Goal: Task Accomplishment & Management: Manage account settings

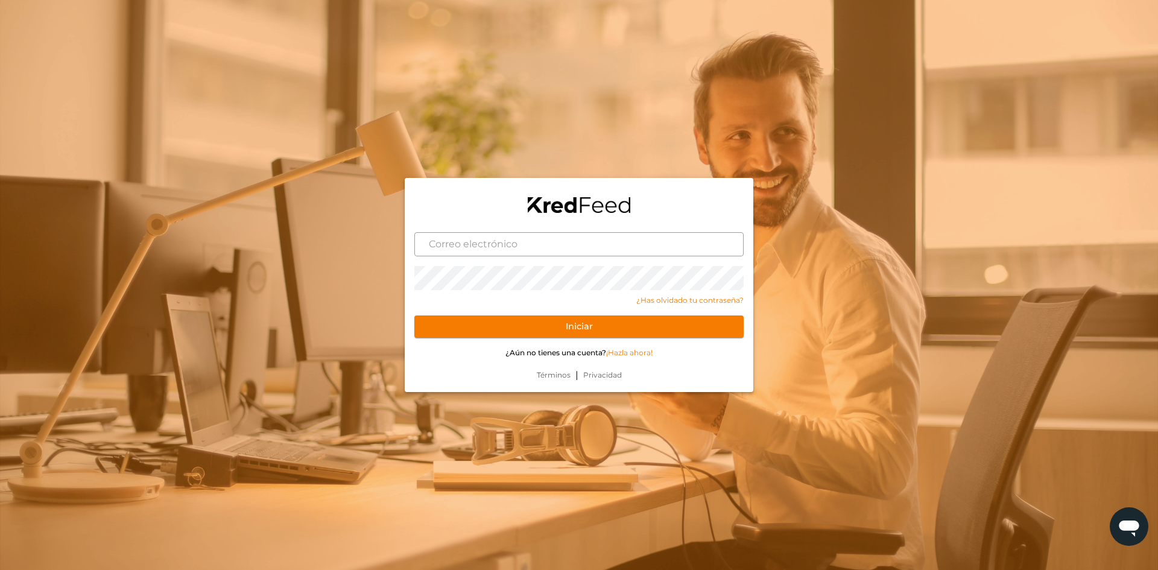
drag, startPoint x: 535, startPoint y: 177, endPoint x: 563, endPoint y: 236, distance: 65.6
click at [563, 236] on input "text" at bounding box center [578, 244] width 329 height 24
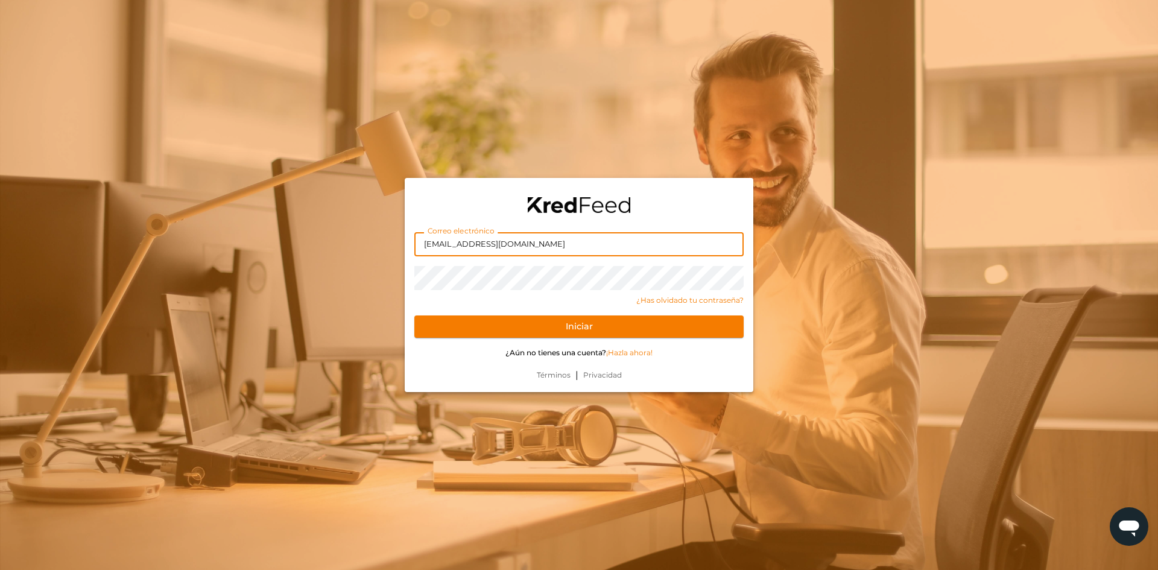
type input "diego.zr@live.com.mx"
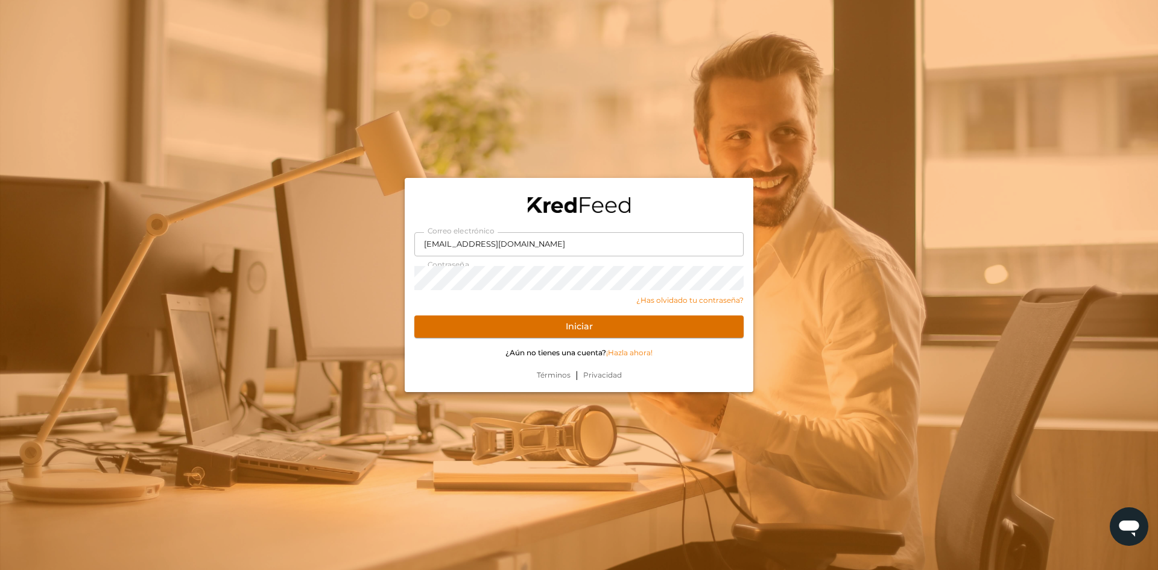
click at [533, 321] on button "Iniciar" at bounding box center [578, 327] width 329 height 23
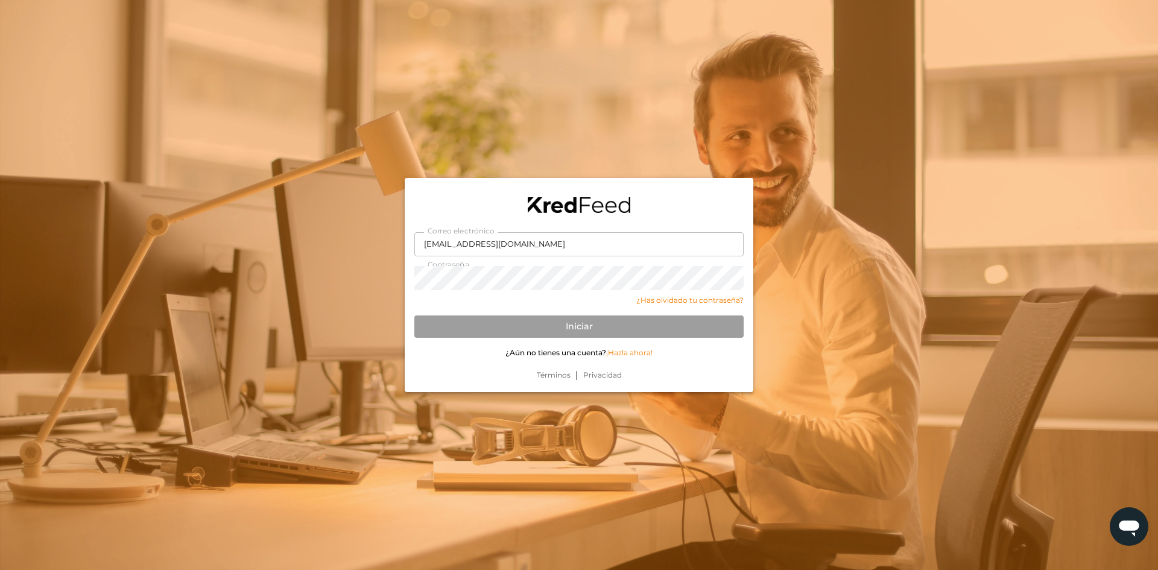
click at [282, 362] on div at bounding box center [579, 285] width 1158 height 570
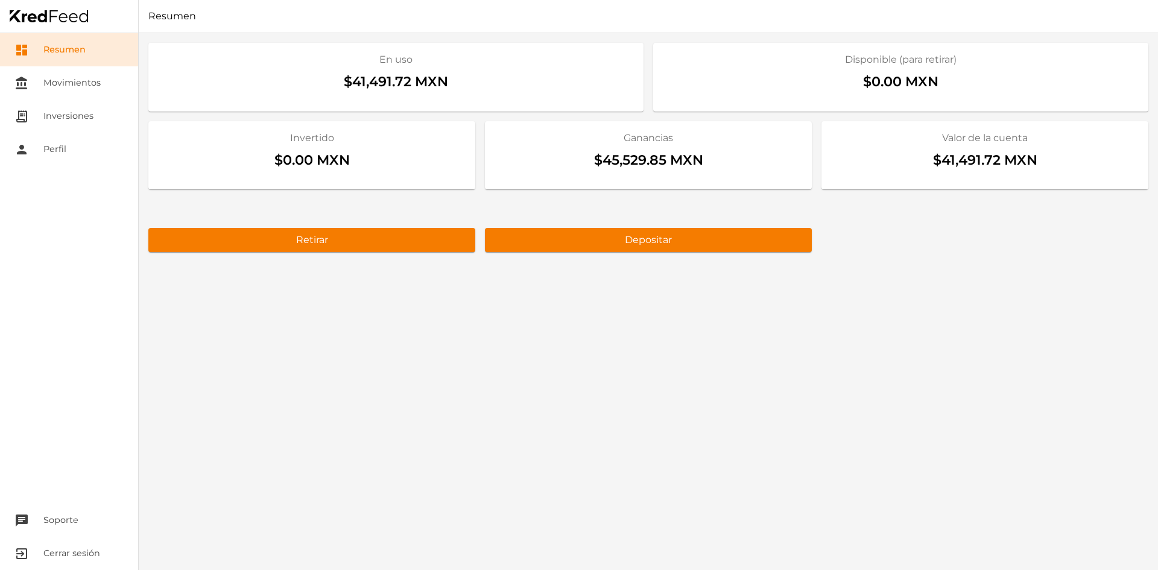
click at [730, 405] on div "En uso $41,491.72 MXN Disponible (para retirar) $0.00 MXN Invertido $0.00 MXN G…" at bounding box center [649, 301] width 1020 height 537
click at [44, 104] on link "receipt_long Inversiones" at bounding box center [69, 116] width 138 height 33
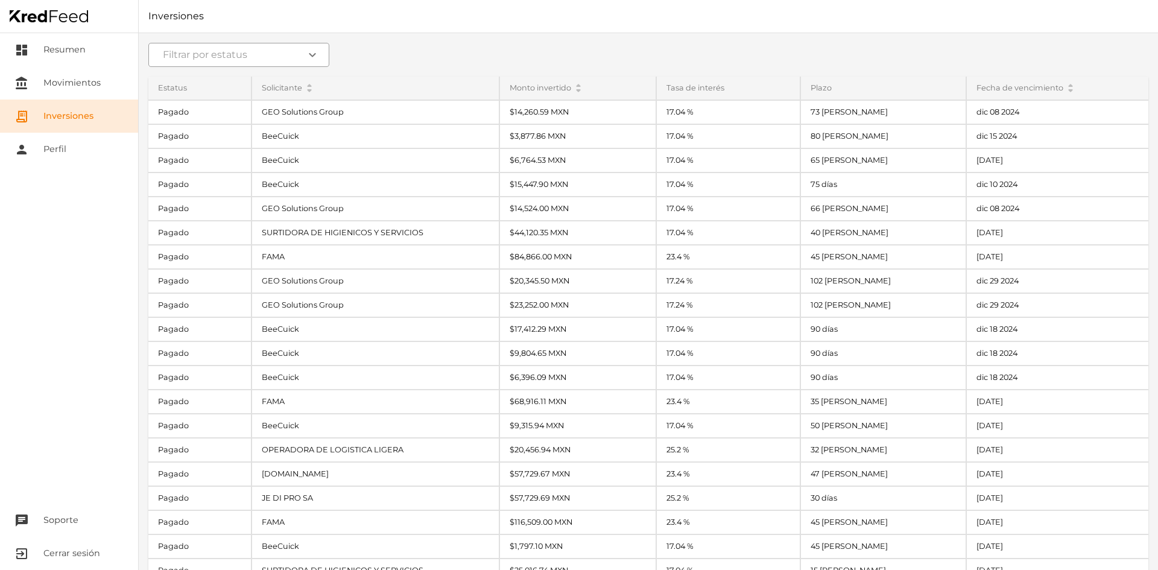
click at [250, 61] on input at bounding box center [238, 55] width 181 height 24
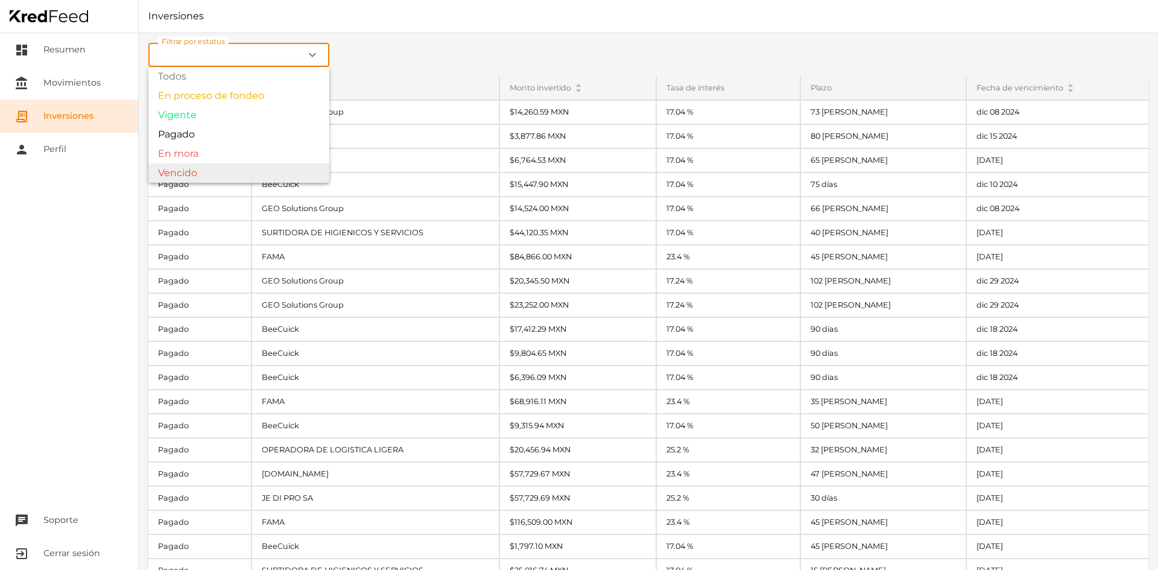
type input "Vencido"
click at [206, 171] on div "Filtrar por estatus Vencido expand_more Todos En proceso de fondeo Vigente Paga…" at bounding box center [649, 301] width 1020 height 537
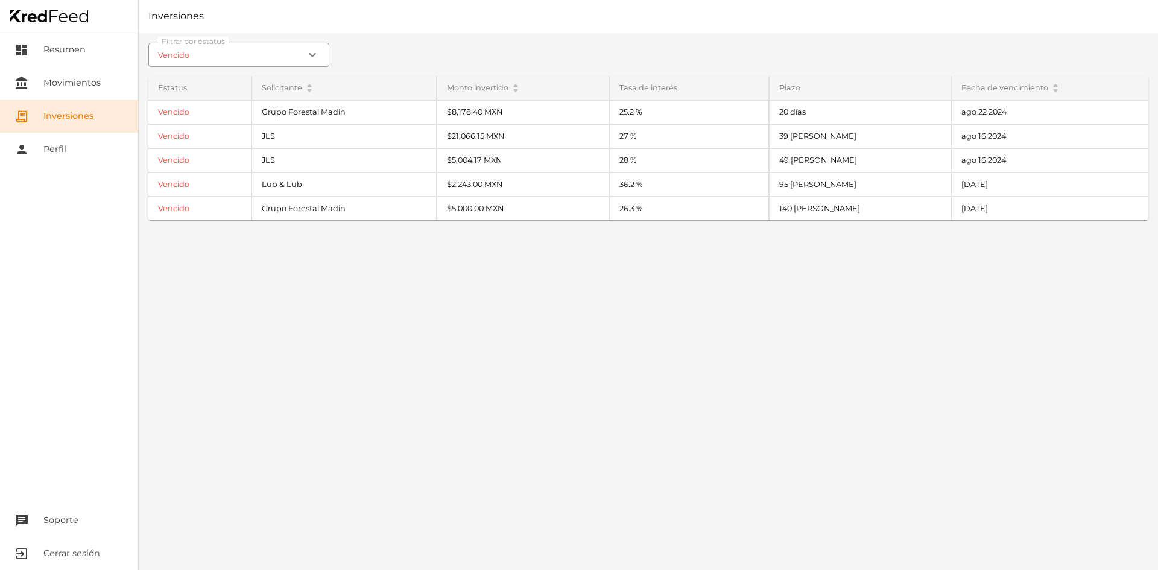
click at [305, 275] on div "Filtrar por estatus Vencido expand_more Estatus Vencido Vencido Vencido Vencido…" at bounding box center [649, 301] width 1020 height 537
click at [440, 298] on div "Filtrar por estatus Vencido expand_more Estatus Vencido Vencido Vencido Vencido…" at bounding box center [649, 301] width 1020 height 537
click at [992, 88] on div "Fecha de vencimiento arrow_drop_up arrow_drop_down" at bounding box center [1050, 88] width 197 height 23
click at [633, 303] on div "Filtrar por estatus Vencido expand_more Estatus Vencido Vencido Vencido Vencido…" at bounding box center [649, 301] width 1020 height 537
click at [91, 42] on link "dashboard Resumen" at bounding box center [69, 49] width 138 height 33
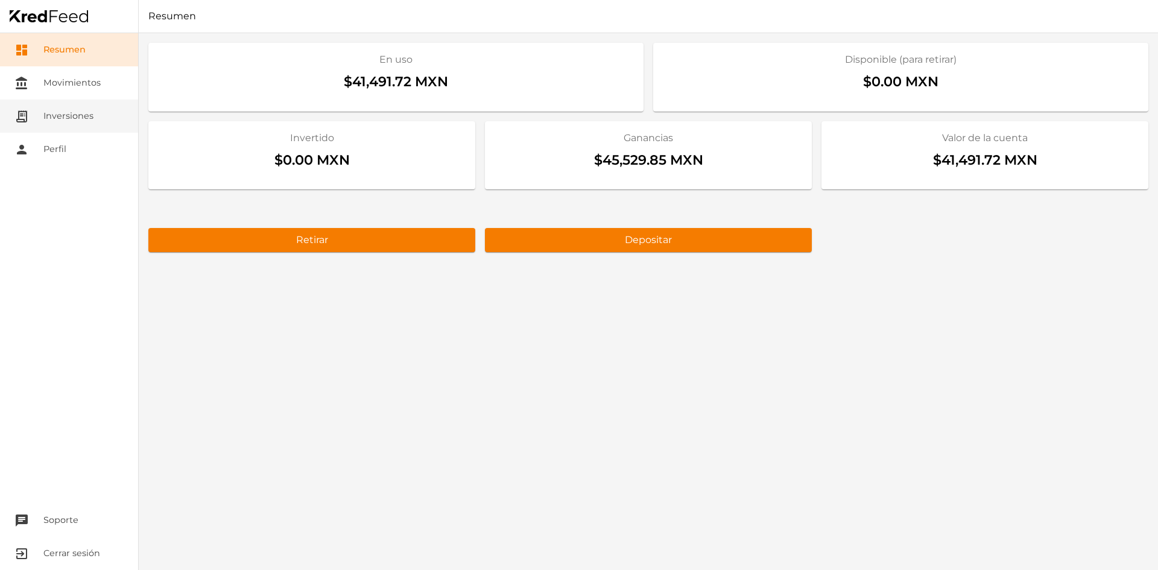
click at [62, 121] on link "receipt_long Inversiones" at bounding box center [69, 116] width 138 height 33
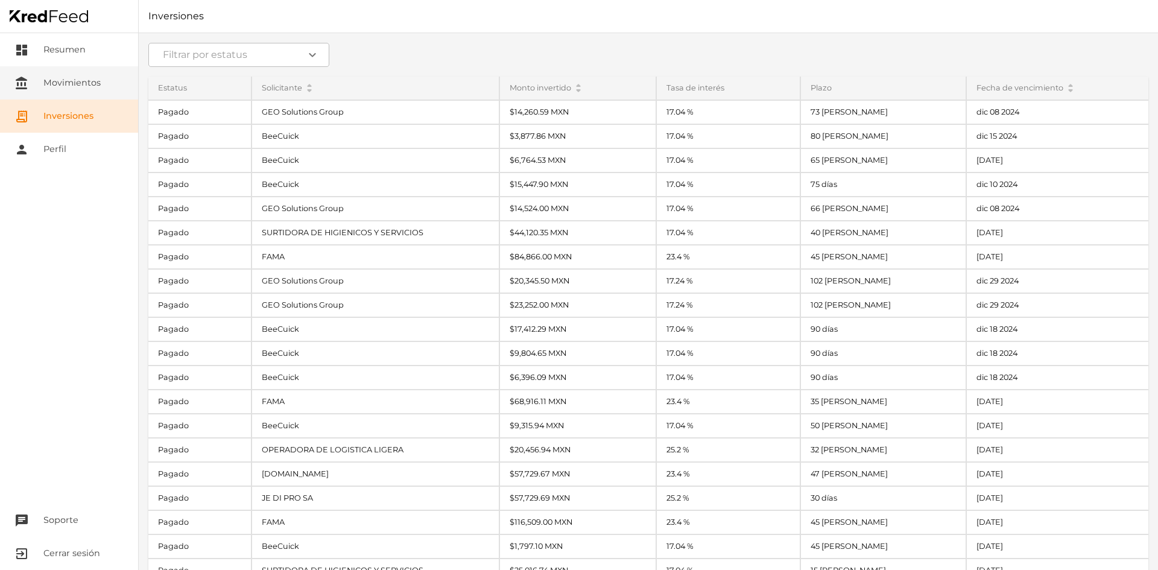
click at [75, 91] on link "account_balance Movimientos" at bounding box center [69, 82] width 138 height 33
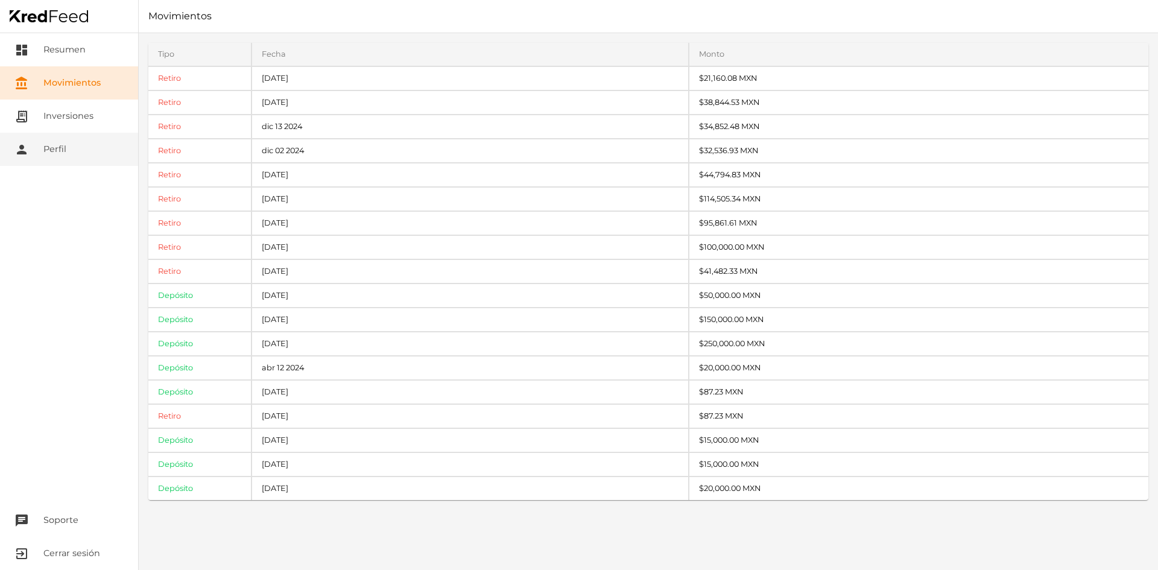
click at [64, 146] on link "person Perfil" at bounding box center [69, 149] width 138 height 33
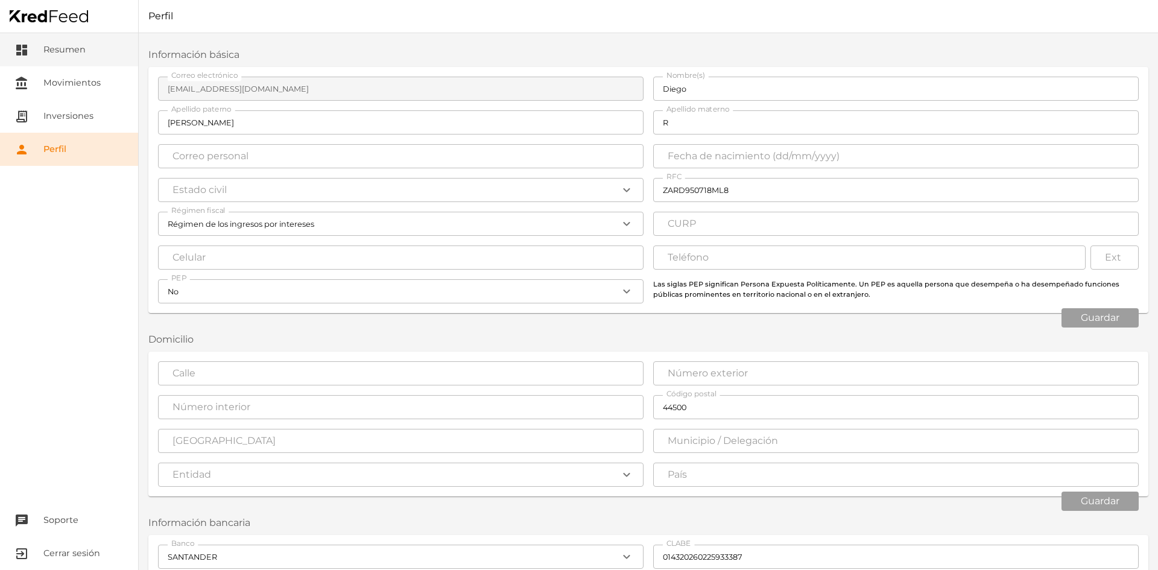
click at [84, 52] on link "dashboard Resumen" at bounding box center [69, 49] width 138 height 33
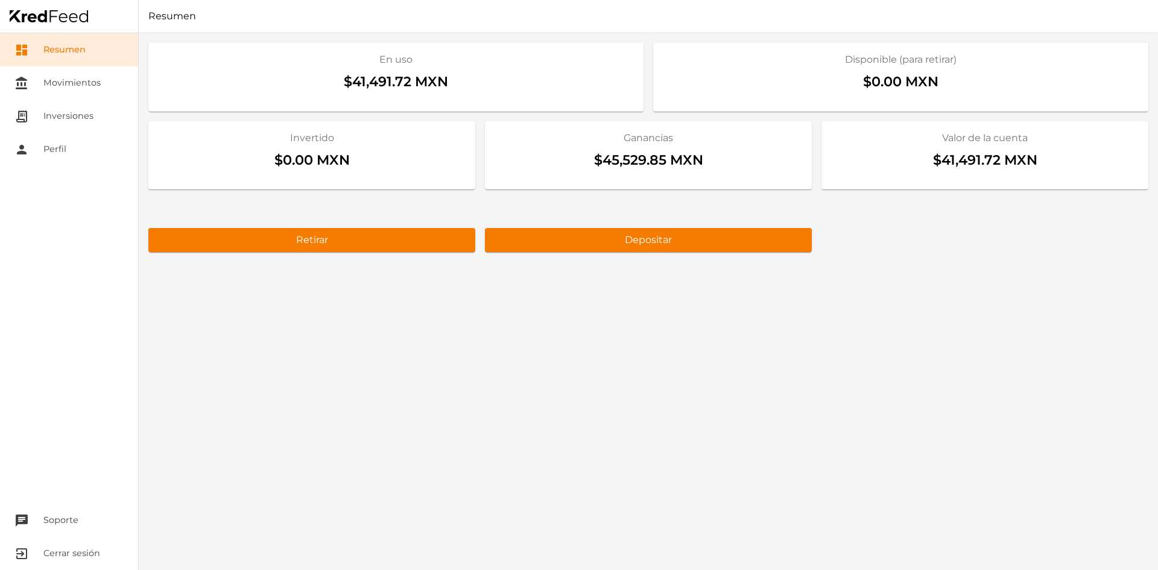
click at [384, 354] on div "En uso $41,491.72 MXN Disponible (para retirar) $0.00 MXN Invertido $0.00 MXN G…" at bounding box center [649, 301] width 1020 height 537
click at [73, 547] on button "exit_to_app Cerrar sesión" at bounding box center [69, 553] width 138 height 33
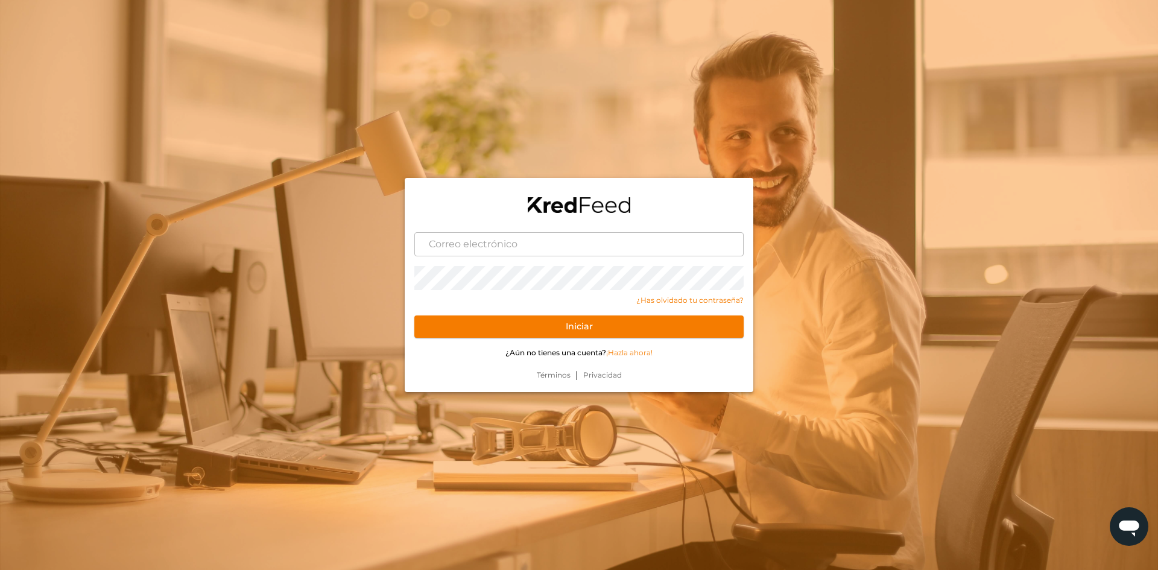
click at [344, 339] on div at bounding box center [579, 285] width 1158 height 570
